Goal: Information Seeking & Learning: Learn about a topic

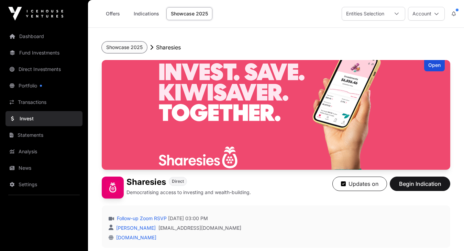
click at [126, 46] on button "Showcase 2025" at bounding box center [124, 48] width 45 height 12
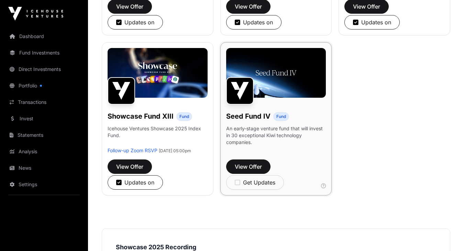
scroll to position [547, 0]
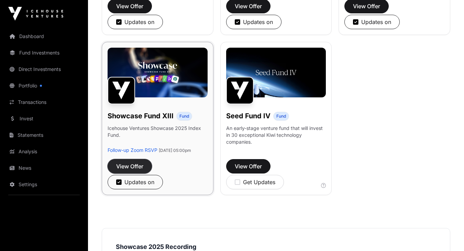
click at [130, 171] on span "View Offer" at bounding box center [129, 166] width 27 height 8
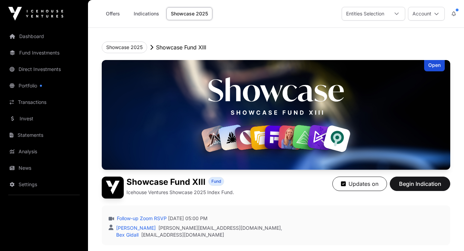
scroll to position [4, 0]
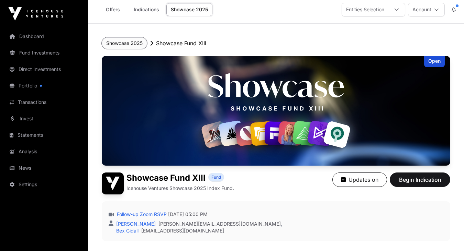
click at [126, 44] on button "Showcase 2025" at bounding box center [124, 43] width 45 height 12
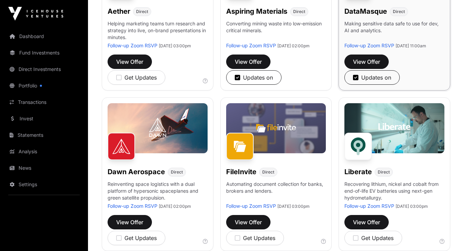
scroll to position [168, 0]
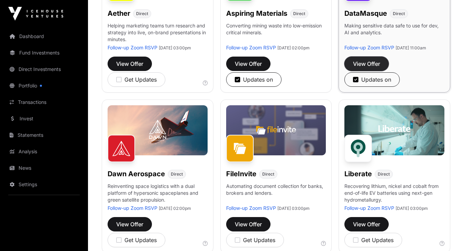
click at [364, 68] on span "View Offer" at bounding box center [366, 64] width 27 height 8
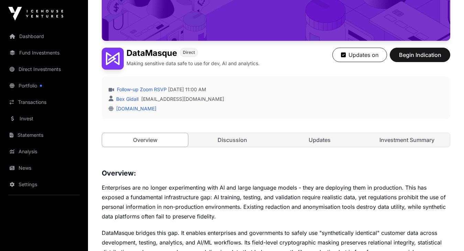
scroll to position [136, 0]
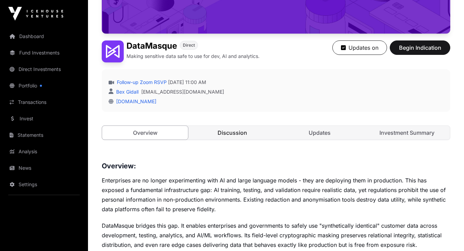
click at [241, 136] on link "Discussion" at bounding box center [232, 133] width 86 height 14
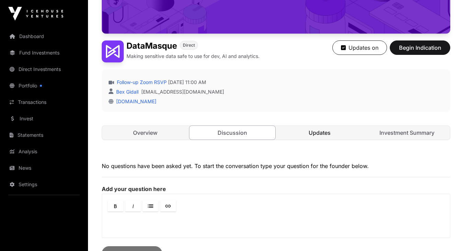
click at [308, 135] on link "Updates" at bounding box center [320, 133] width 86 height 14
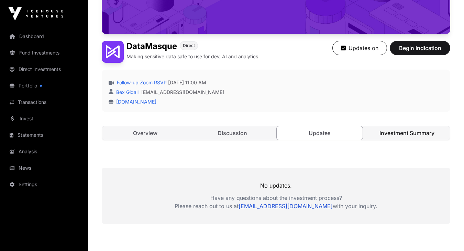
click at [379, 134] on link "Investment Summary" at bounding box center [407, 133] width 86 height 14
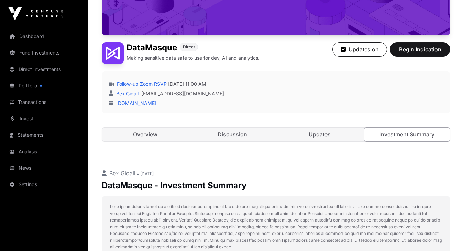
scroll to position [136, 0]
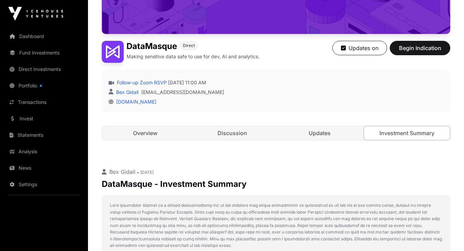
scroll to position [136, 0]
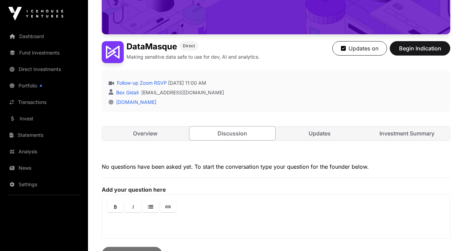
scroll to position [136, 0]
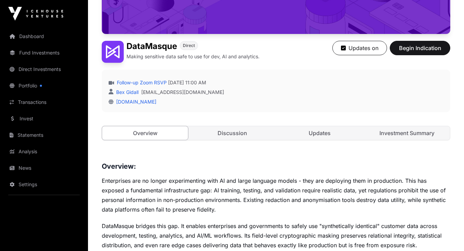
scroll to position [136, 0]
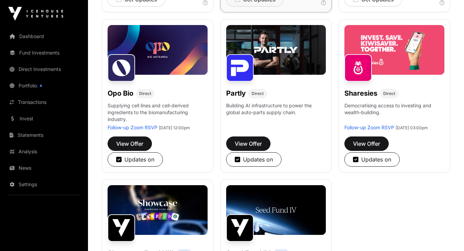
scroll to position [409, 0]
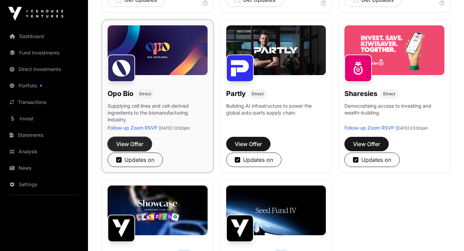
click at [130, 148] on span "View Offer" at bounding box center [129, 144] width 27 height 8
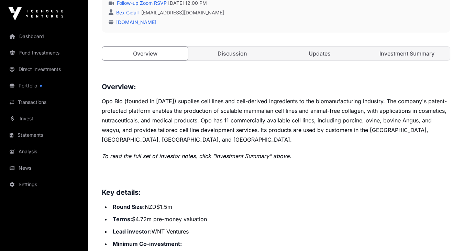
scroll to position [218, 0]
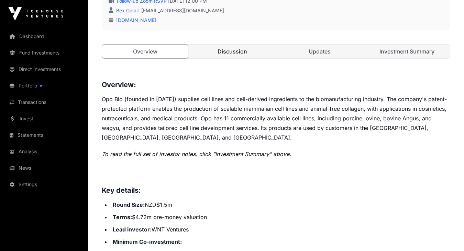
click at [232, 54] on link "Discussion" at bounding box center [232, 52] width 86 height 14
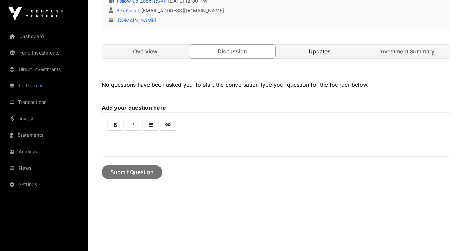
click at [297, 52] on link "Updates" at bounding box center [320, 52] width 86 height 14
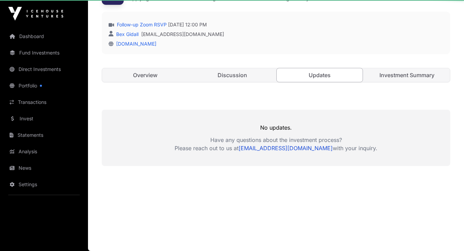
scroll to position [194, 0]
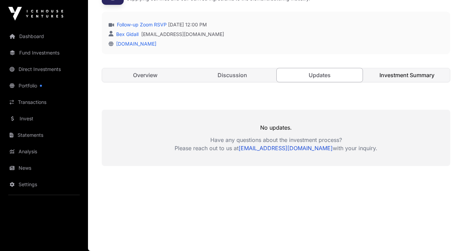
click at [390, 71] on link "Investment Summary" at bounding box center [407, 75] width 86 height 14
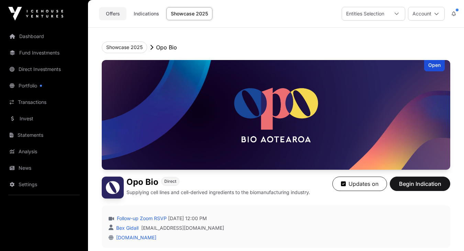
click at [113, 15] on link "Offers" at bounding box center [112, 13] width 27 height 13
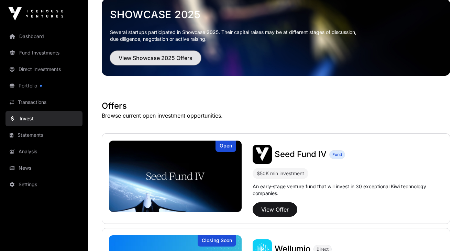
scroll to position [40, 0]
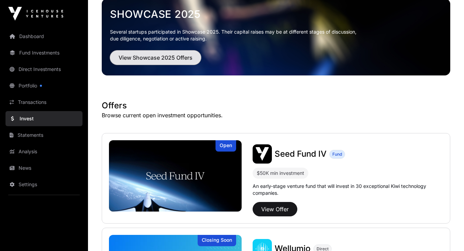
click at [184, 63] on button "View Showcase 2025 Offers" at bounding box center [155, 58] width 91 height 14
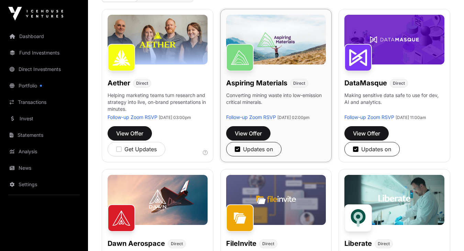
scroll to position [112, 0]
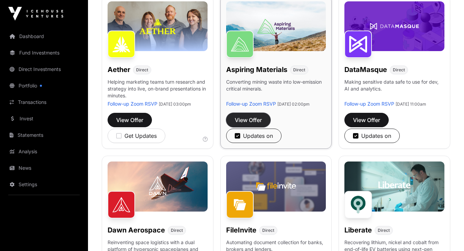
click at [244, 124] on span "View Offer" at bounding box center [248, 120] width 27 height 8
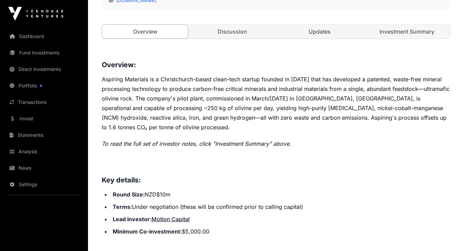
scroll to position [235, 0]
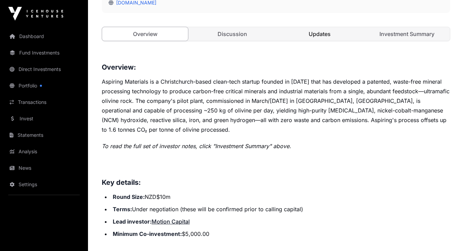
click at [318, 33] on link "Updates" at bounding box center [320, 34] width 86 height 14
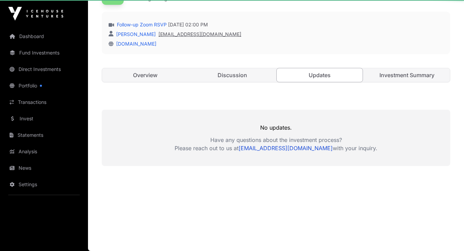
scroll to position [194, 0]
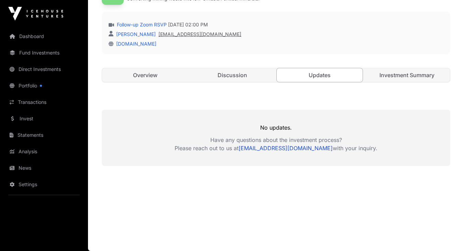
click at [226, 35] on link "[EMAIL_ADDRESS][DOMAIN_NAME]" at bounding box center [199, 34] width 83 height 7
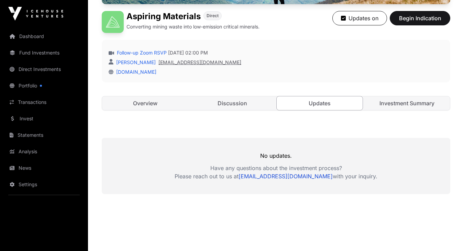
scroll to position [170, 0]
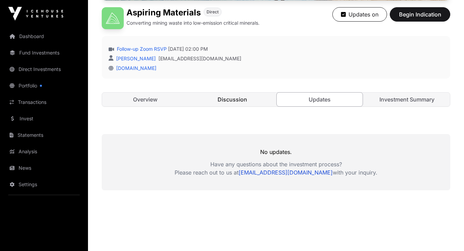
click at [235, 99] on link "Discussion" at bounding box center [232, 100] width 86 height 14
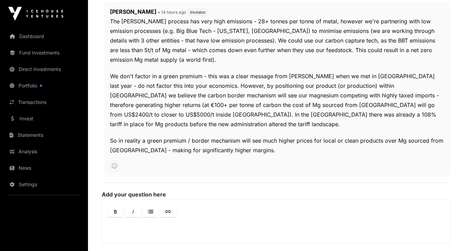
scroll to position [351, 0]
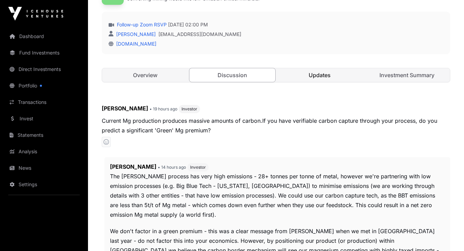
click at [314, 76] on link "Updates" at bounding box center [320, 75] width 86 height 14
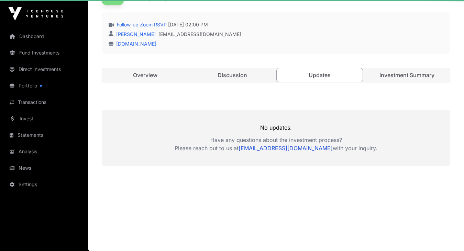
scroll to position [194, 0]
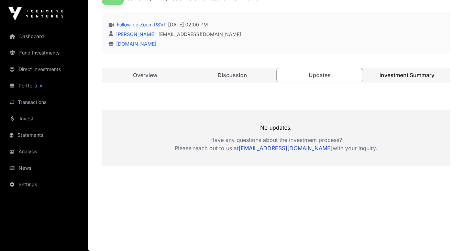
click at [411, 78] on link "Investment Summary" at bounding box center [407, 75] width 86 height 14
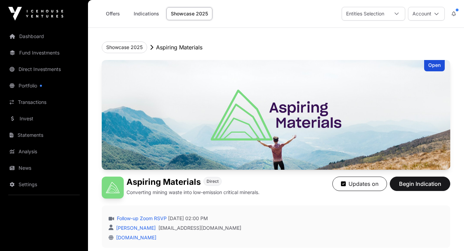
click at [178, 18] on link "Showcase 2025" at bounding box center [189, 13] width 46 height 13
click at [180, 15] on link "Showcase 2025" at bounding box center [189, 13] width 46 height 13
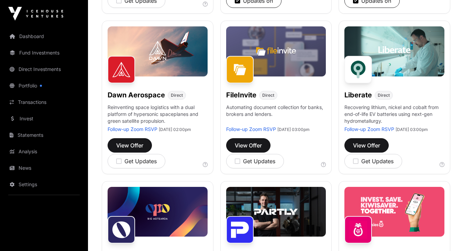
scroll to position [249, 0]
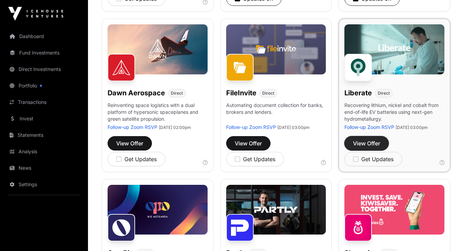
click at [373, 148] on span "View Offer" at bounding box center [366, 143] width 27 height 8
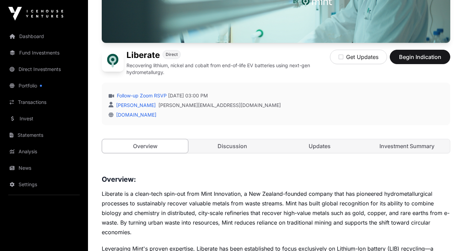
scroll to position [128, 0]
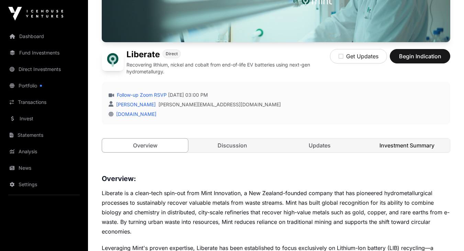
click at [390, 147] on link "Investment Summary" at bounding box center [407, 146] width 86 height 14
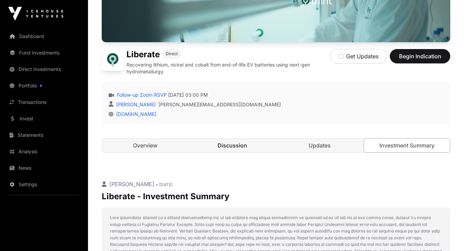
click at [243, 146] on link "Discussion" at bounding box center [232, 146] width 86 height 14
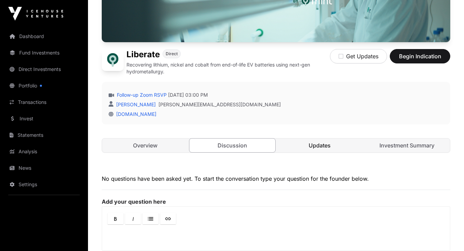
click at [310, 144] on link "Updates" at bounding box center [320, 146] width 86 height 14
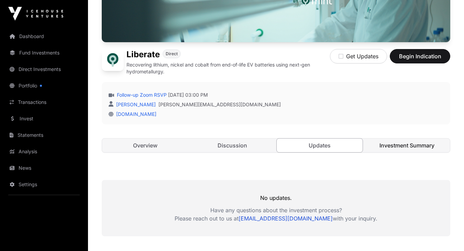
click at [396, 144] on link "Investment Summary" at bounding box center [407, 146] width 86 height 14
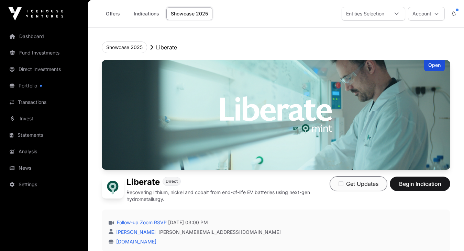
click at [339, 184] on icon "button" at bounding box center [340, 183] width 5 height 5
click at [132, 50] on button "Showcase 2025" at bounding box center [124, 48] width 45 height 12
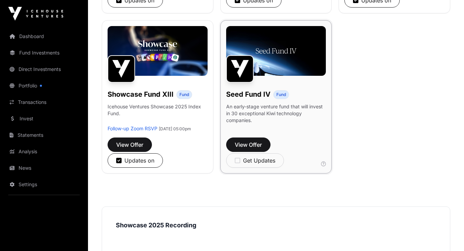
scroll to position [568, 0]
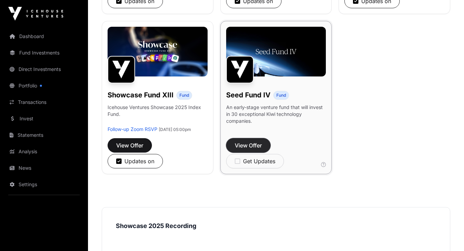
click at [246, 150] on span "View Offer" at bounding box center [248, 146] width 27 height 8
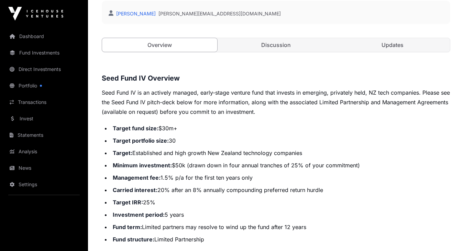
scroll to position [200, 0]
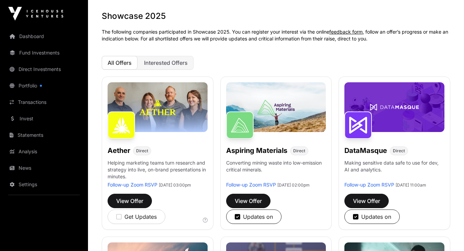
scroll to position [30, 0]
